Goal: Find specific page/section: Find specific page/section

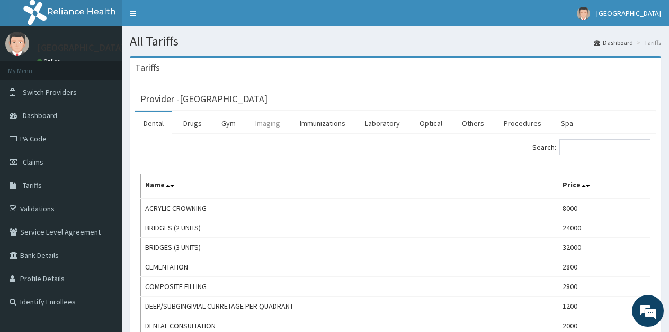
click at [268, 125] on link "Imaging" at bounding box center [268, 123] width 42 height 22
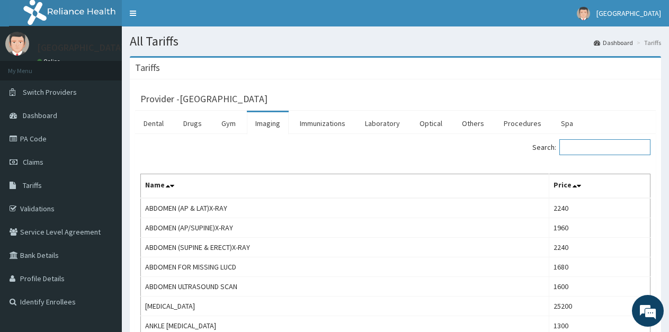
click at [581, 146] on input "Search:" at bounding box center [604, 147] width 91 height 16
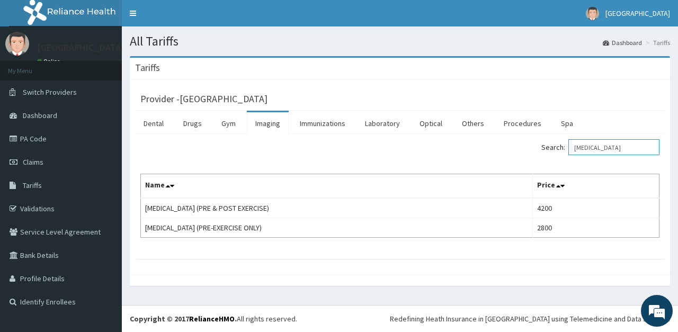
drag, startPoint x: 595, startPoint y: 151, endPoint x: 540, endPoint y: 151, distance: 55.1
click at [540, 151] on div "Search: ECG" at bounding box center [534, 148] width 252 height 19
type input "ECG"
click at [378, 127] on link "Laboratory" at bounding box center [383, 123] width 52 height 22
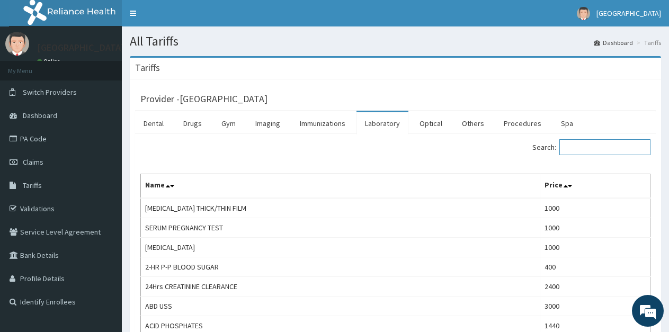
click at [576, 143] on input "Search:" at bounding box center [604, 147] width 91 height 16
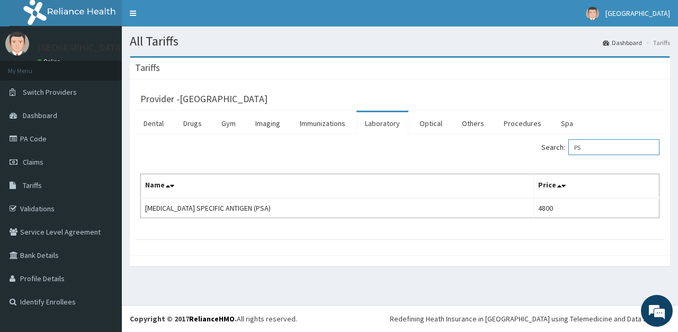
type input "P"
